Goal: Information Seeking & Learning: Learn about a topic

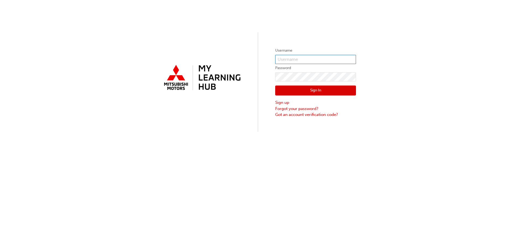
type input "[PERSON_NAME][EMAIL_ADDRESS][DOMAIN_NAME]"
click at [309, 94] on button "Sign In" at bounding box center [315, 91] width 81 height 10
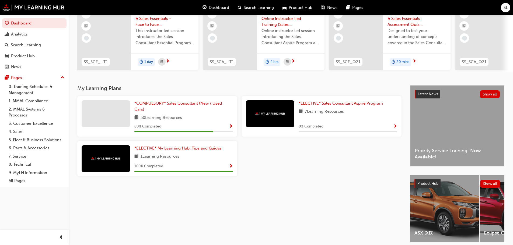
scroll to position [54, 0]
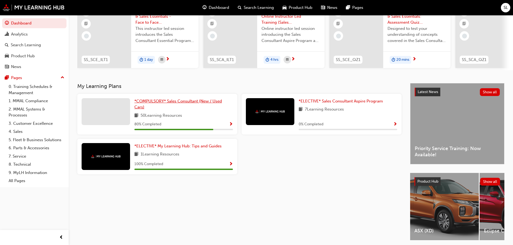
click at [162, 104] on span "*COMPULSORY* Sales Consultant (New / Used Cars)" at bounding box center [178, 104] width 88 height 11
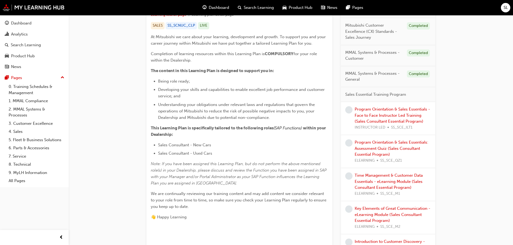
scroll to position [108, 0]
click at [25, 25] on div "Dashboard" at bounding box center [21, 23] width 20 height 6
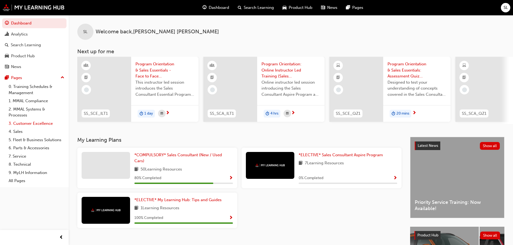
click at [34, 125] on link "3. Customer Excellence" at bounding box center [36, 124] width 60 height 8
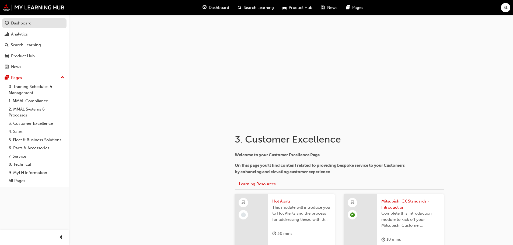
click at [21, 22] on div "Dashboard" at bounding box center [21, 23] width 20 height 6
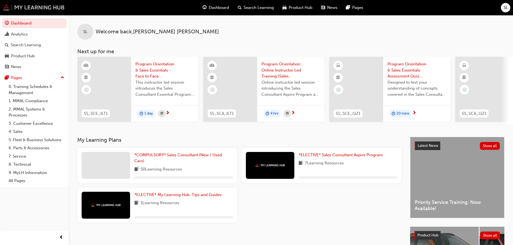
click at [25, 10] on img at bounding box center [34, 7] width 62 height 7
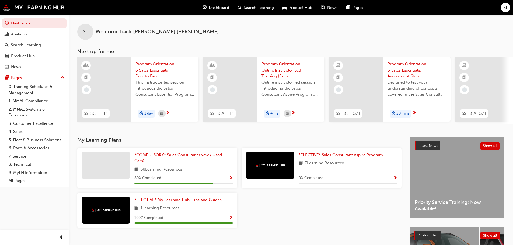
click at [252, 6] on span "Search Learning" at bounding box center [259, 8] width 30 height 6
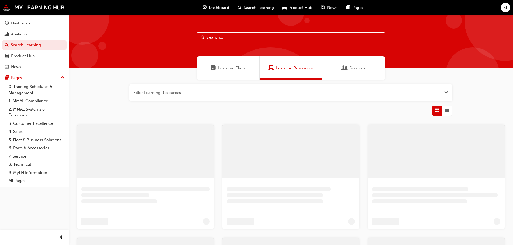
click at [240, 38] on input "text" at bounding box center [291, 37] width 189 height 10
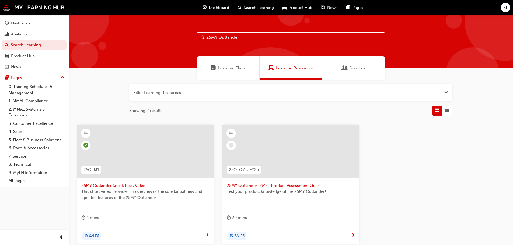
type input "25MY Outlander"
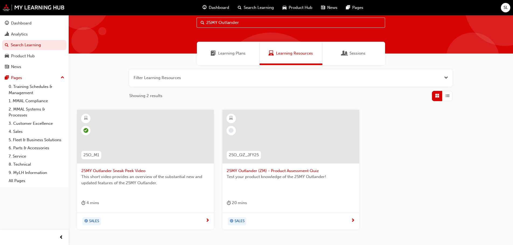
scroll to position [27, 0]
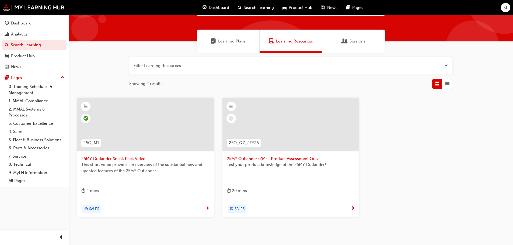
click at [130, 159] on span "25MY Outlander Sneak Peek Video" at bounding box center [145, 159] width 128 height 6
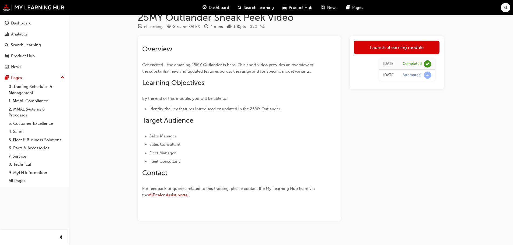
scroll to position [19, 0]
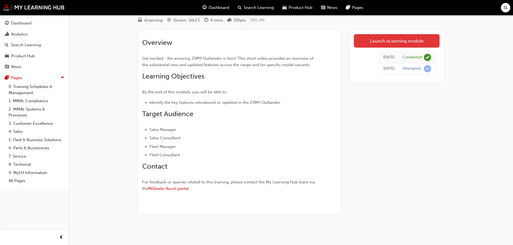
click at [375, 42] on link "Launch eLearning module" at bounding box center [397, 40] width 86 height 13
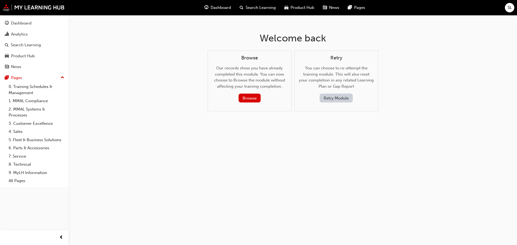
click at [334, 99] on button "Retry Module" at bounding box center [336, 98] width 33 height 9
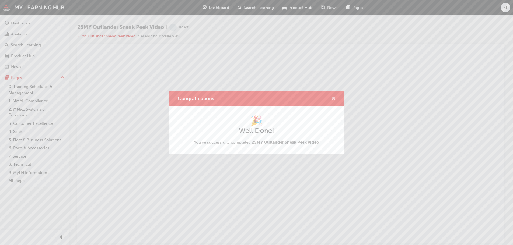
click at [334, 97] on span "cross-icon" at bounding box center [334, 98] width 4 height 5
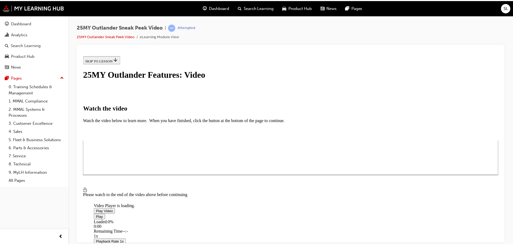
scroll to position [20, 0]
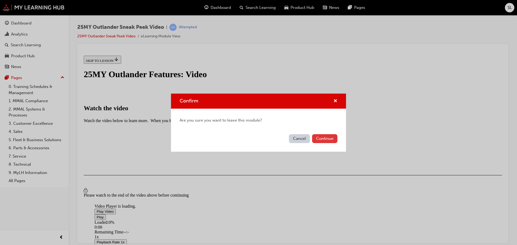
click at [333, 137] on button "Continue" at bounding box center [324, 138] width 25 height 9
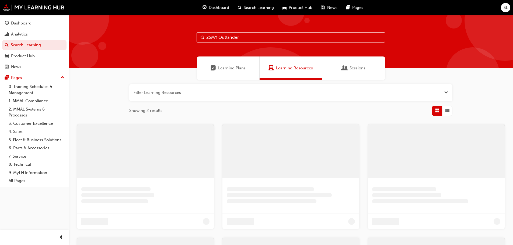
scroll to position [27, 0]
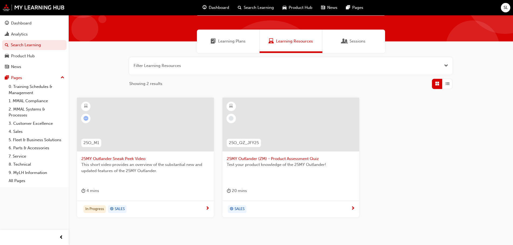
click at [285, 164] on span "Test your product knowledge of the 25MY Outlander!" at bounding box center [291, 165] width 128 height 6
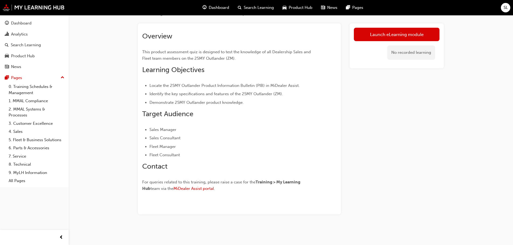
scroll to position [25, 0]
click at [417, 36] on link "Launch eLearning module" at bounding box center [397, 34] width 86 height 13
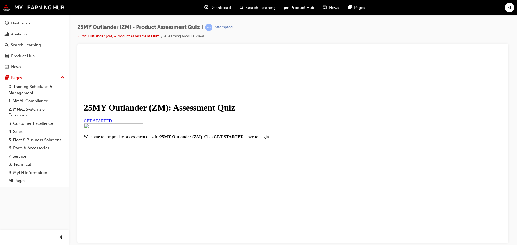
click at [112, 123] on link "GET STARTED" at bounding box center [98, 121] width 28 height 5
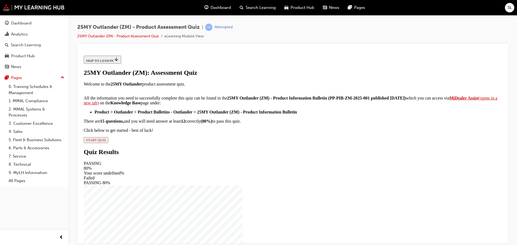
scroll to position [90, 0]
click at [106, 142] on span "START QUIZ" at bounding box center [96, 140] width 20 height 4
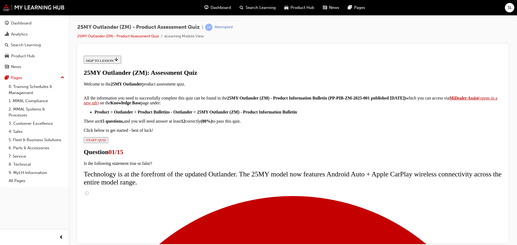
scroll to position [48, 0]
click at [89, 192] on input "True" at bounding box center [87, 194] width 4 height 4
radio input "true"
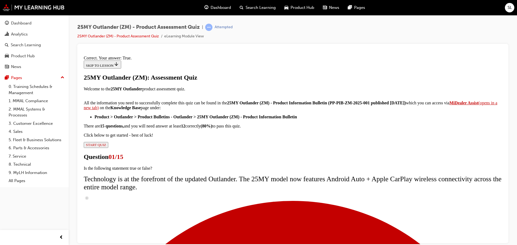
scroll to position [65, 0]
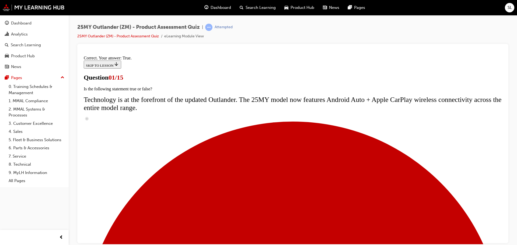
scroll to position [54, 0]
radio input "true"
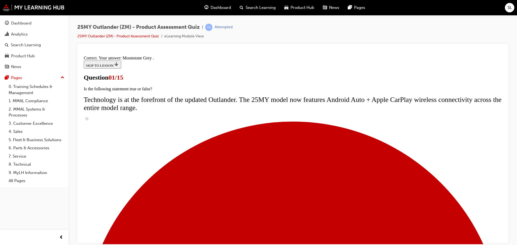
scroll to position [133, 0]
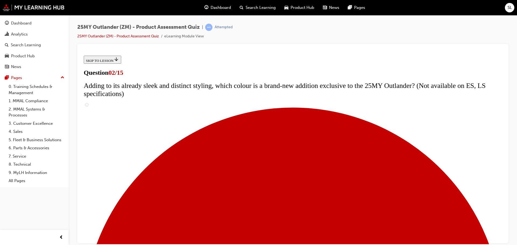
scroll to position [81, 0]
checkbox input "true"
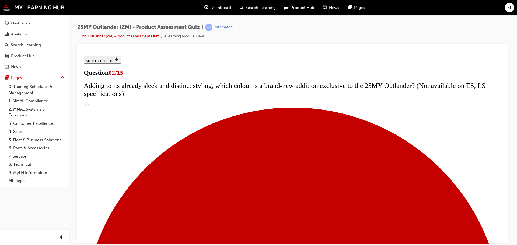
checkbox input "true"
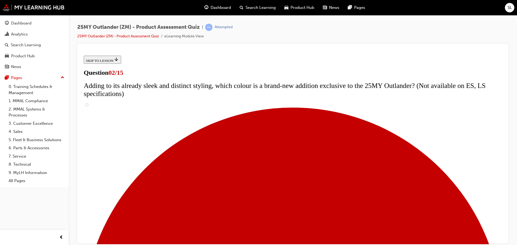
scroll to position [108, 0]
drag, startPoint x: 282, startPoint y: 184, endPoint x: 328, endPoint y: 239, distance: 72.1
checkbox input "true"
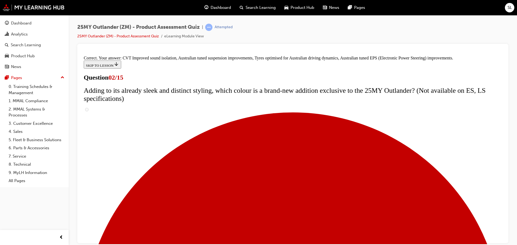
scroll to position [151, 0]
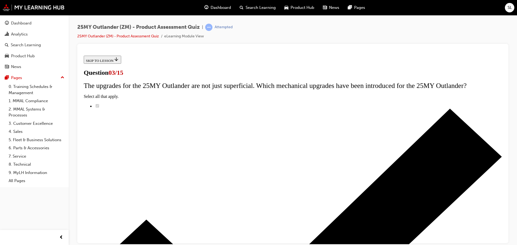
scroll to position [54, 0]
radio input "true"
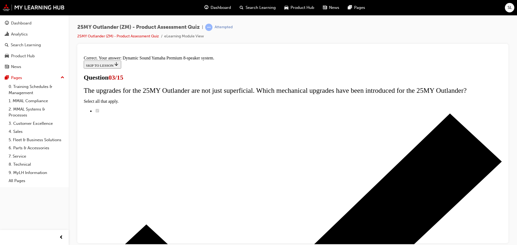
scroll to position [90, 0]
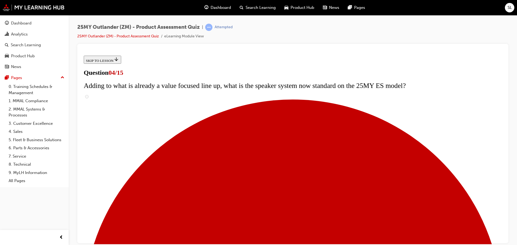
scroll to position [108, 0]
checkbox input "true"
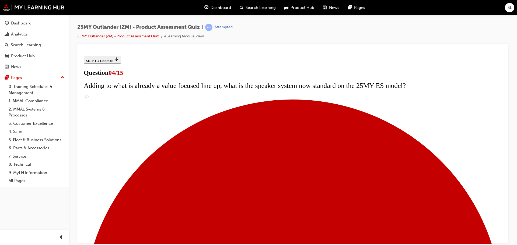
checkbox input "true"
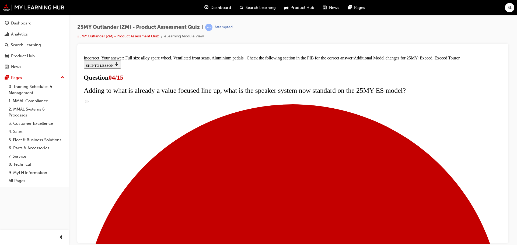
scroll to position [206, 0]
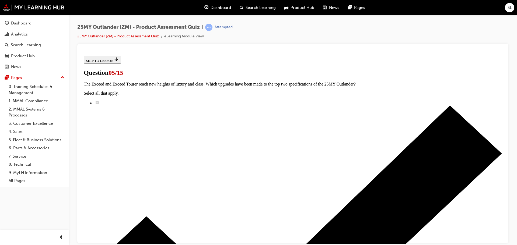
scroll to position [81, 0]
radio input "true"
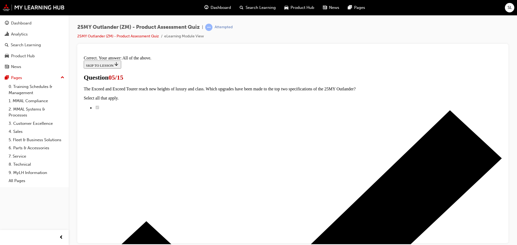
scroll to position [133, 0]
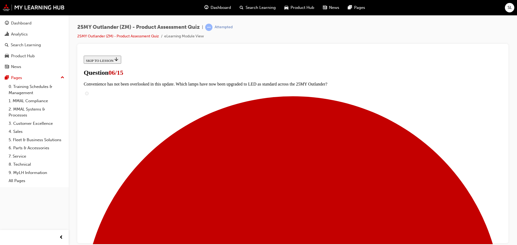
scroll to position [108, 0]
radio input "true"
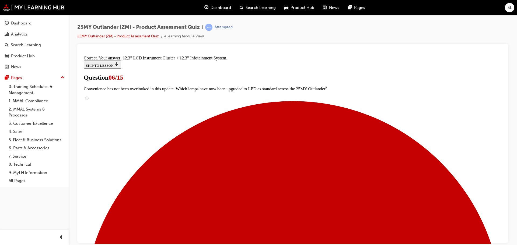
scroll to position [184, 0]
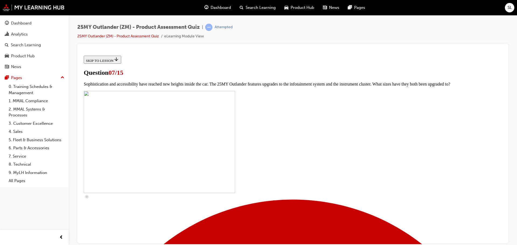
scroll to position [229, 0]
checkbox input "true"
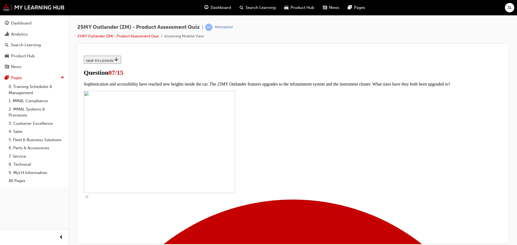
checkbox input "true"
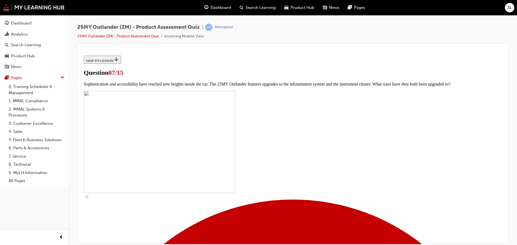
scroll to position [202, 0]
checkbox input "true"
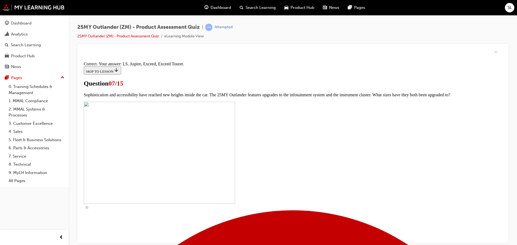
scroll to position [245, 0]
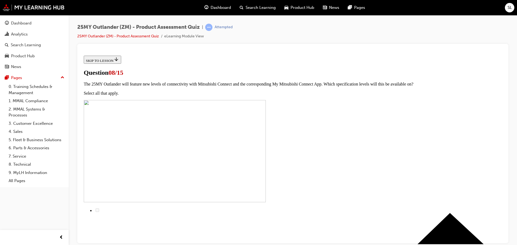
scroll to position [54, 0]
drag, startPoint x: 234, startPoint y: 131, endPoint x: 304, endPoint y: 172, distance: 81.2
radio input "true"
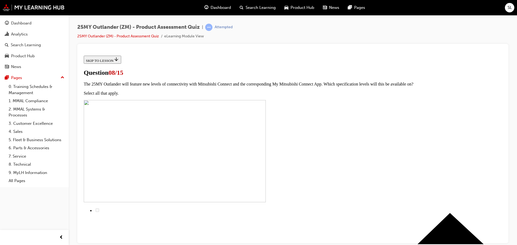
radio input "true"
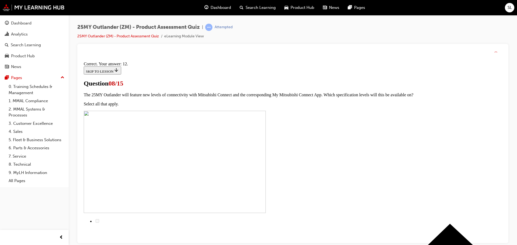
scroll to position [90, 0]
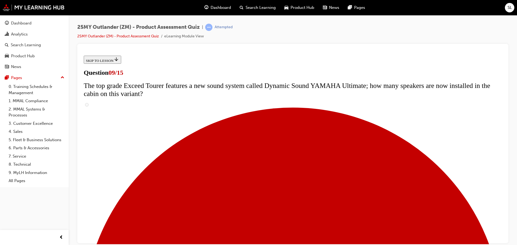
scroll to position [162, 0]
radio input "true"
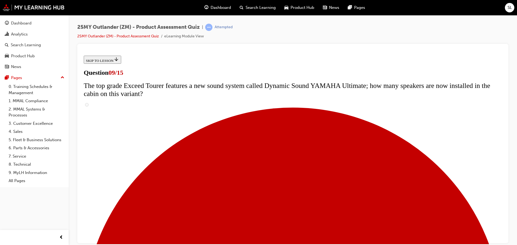
radio input "true"
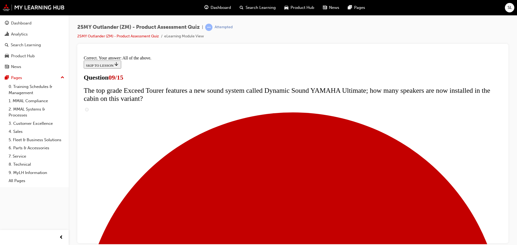
scroll to position [283, 0]
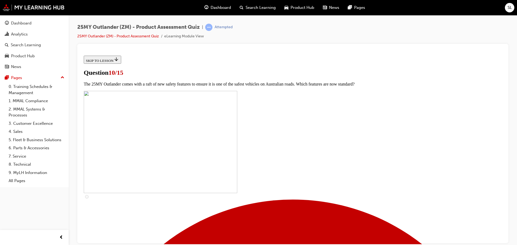
scroll to position [135, 0]
checkbox input "true"
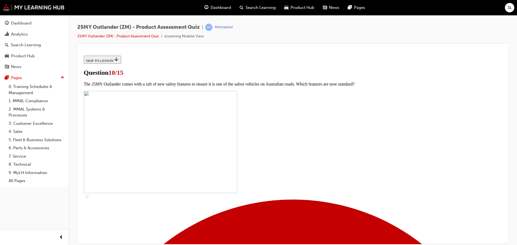
checkbox input "true"
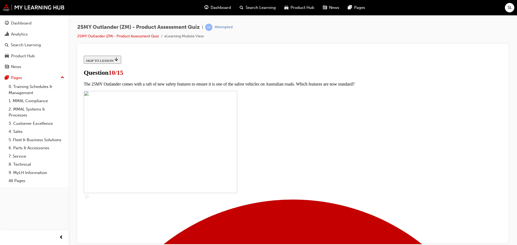
checkbox input "true"
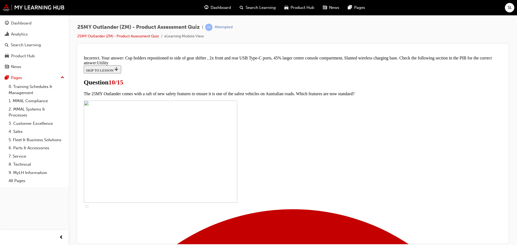
scroll to position [265, 0]
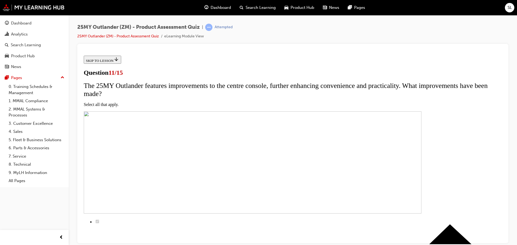
scroll to position [81, 0]
checkbox input "true"
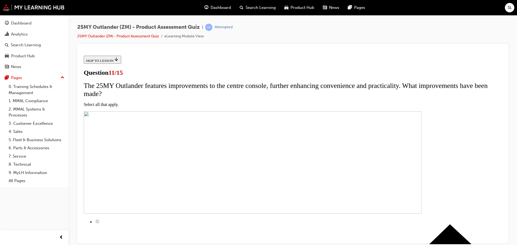
checkbox input "false"
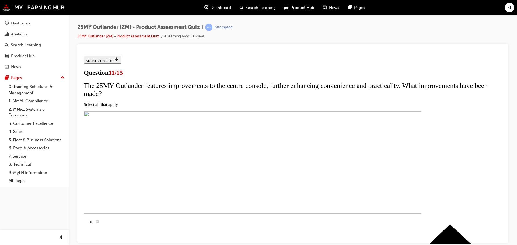
checkbox input "true"
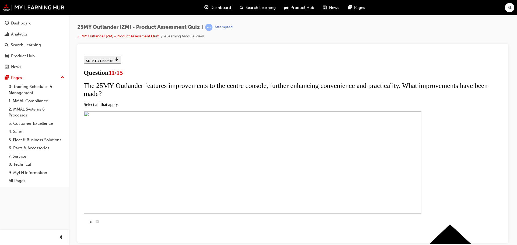
checkbox input "true"
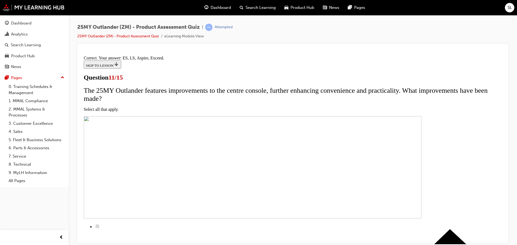
scroll to position [130, 0]
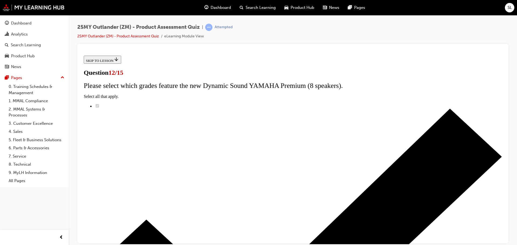
scroll to position [43, 0]
radio input "true"
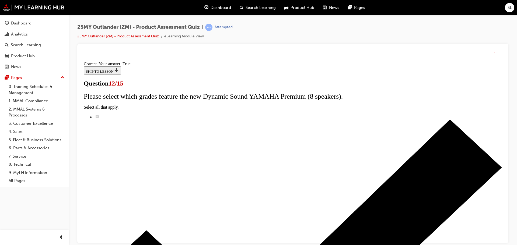
scroll to position [65, 0]
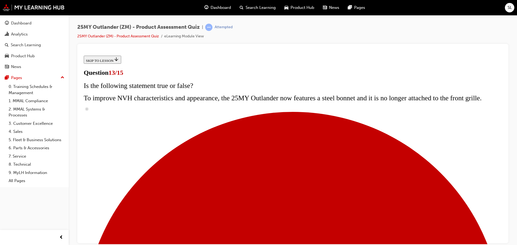
scroll to position [81, 0]
radio input "true"
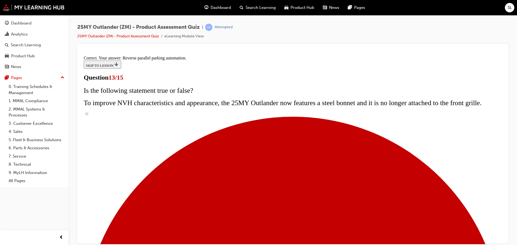
scroll to position [142, 0]
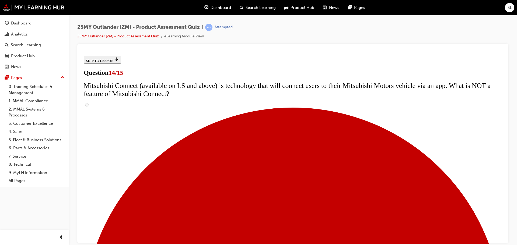
scroll to position [162, 0]
radio input "true"
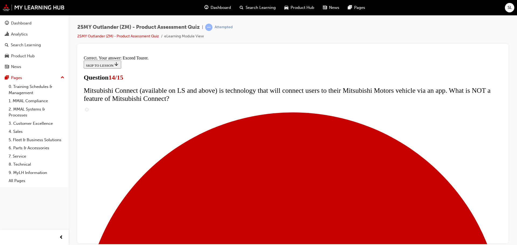
scroll to position [227, 0]
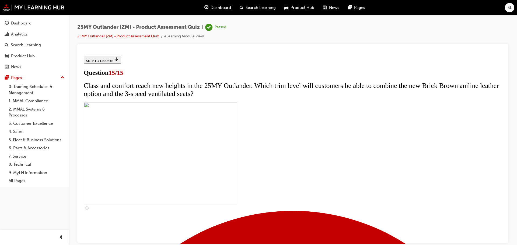
scroll to position [84, 0]
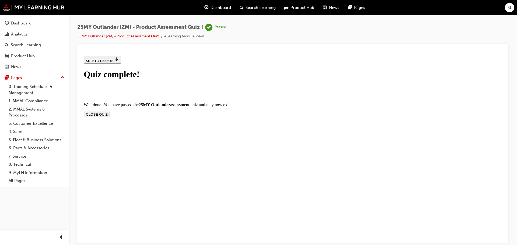
click at [110, 112] on button "CLOSE QUIZ" at bounding box center [97, 115] width 26 height 6
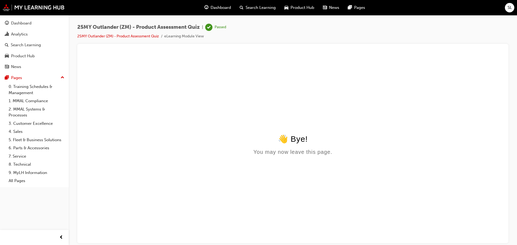
scroll to position [0, 0]
